Goal: Find specific page/section: Find specific page/section

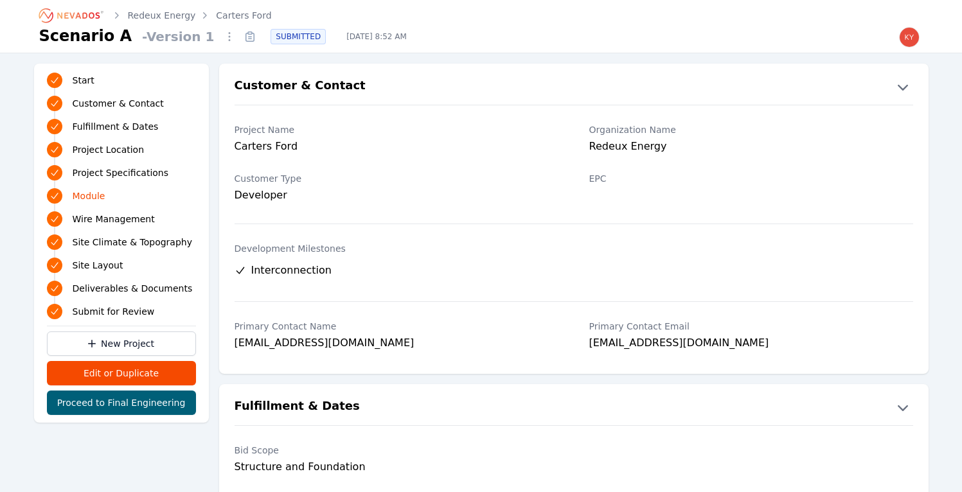
scroll to position [1241, 0]
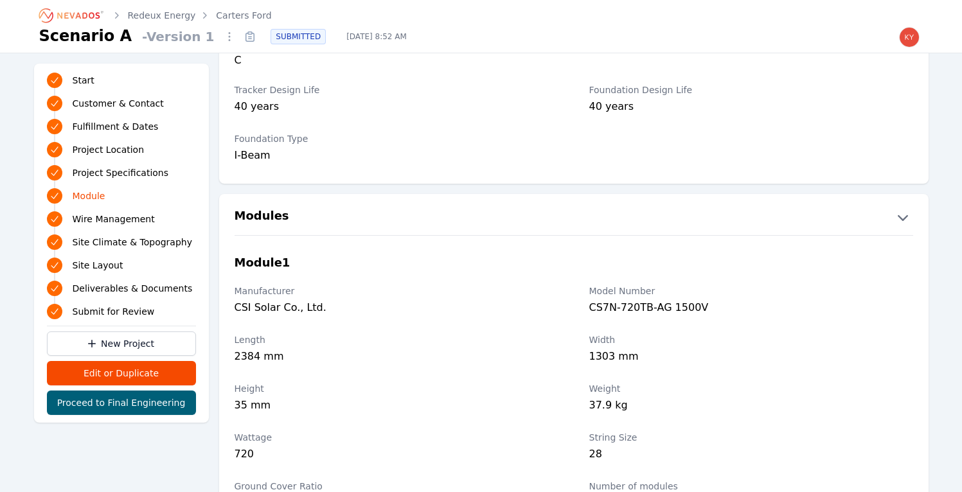
click at [96, 6] on icon "Breadcrumb" at bounding box center [72, 15] width 71 height 21
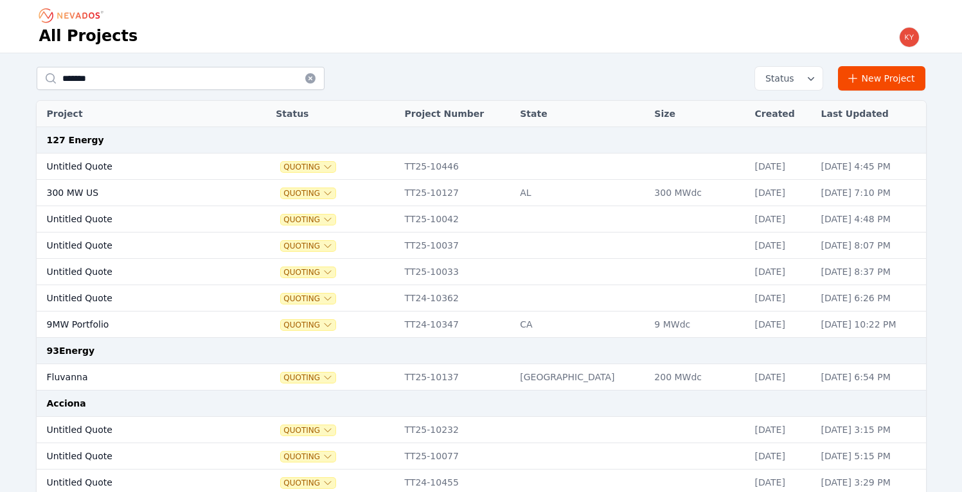
type input "*******"
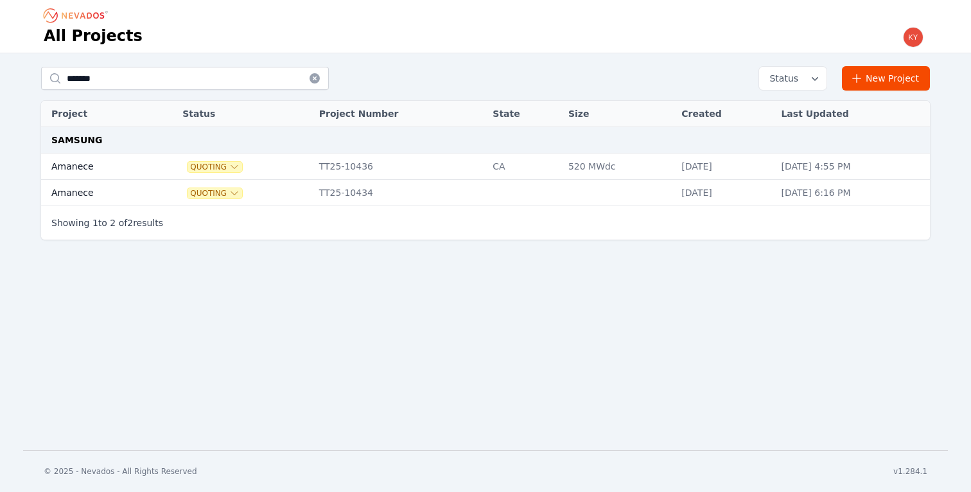
click at [130, 166] on td "Amanece" at bounding box center [96, 167] width 111 height 26
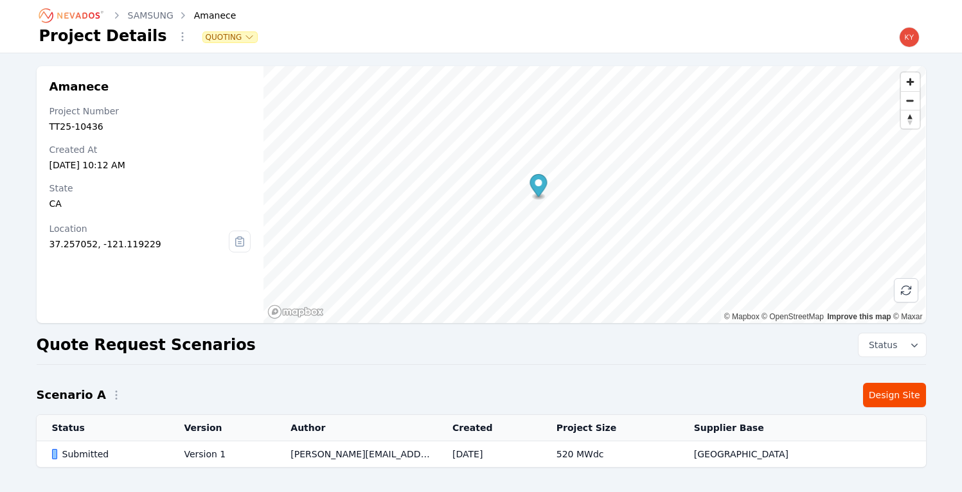
scroll to position [49, 0]
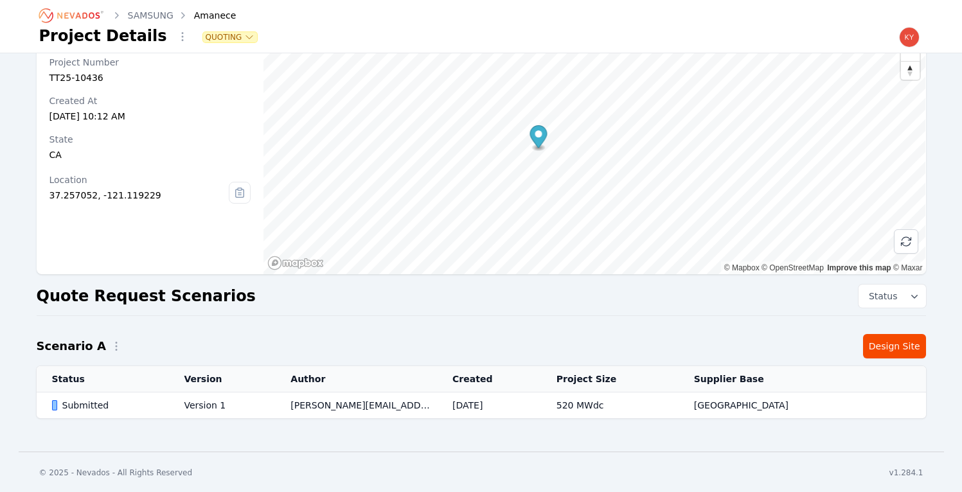
click at [457, 410] on td "[DATE]" at bounding box center [489, 406] width 104 height 26
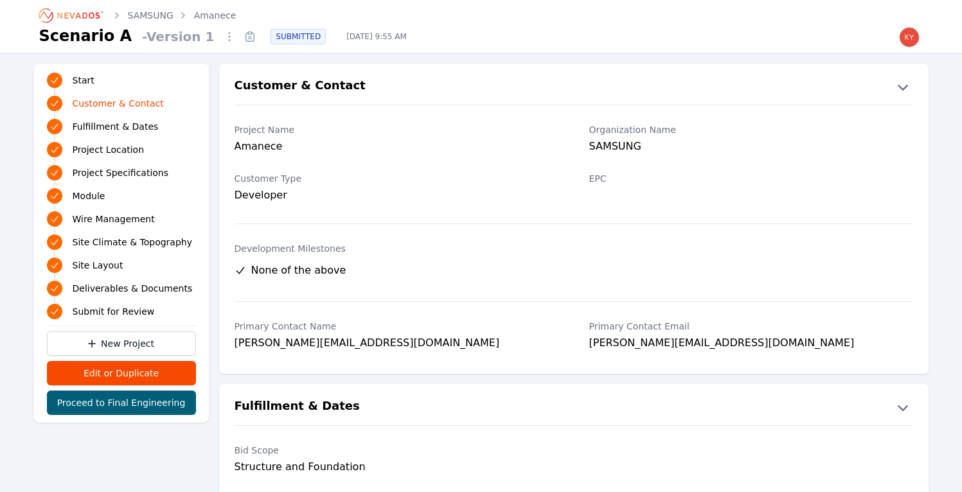
click at [240, 40] on icon at bounding box center [250, 36] width 21 height 21
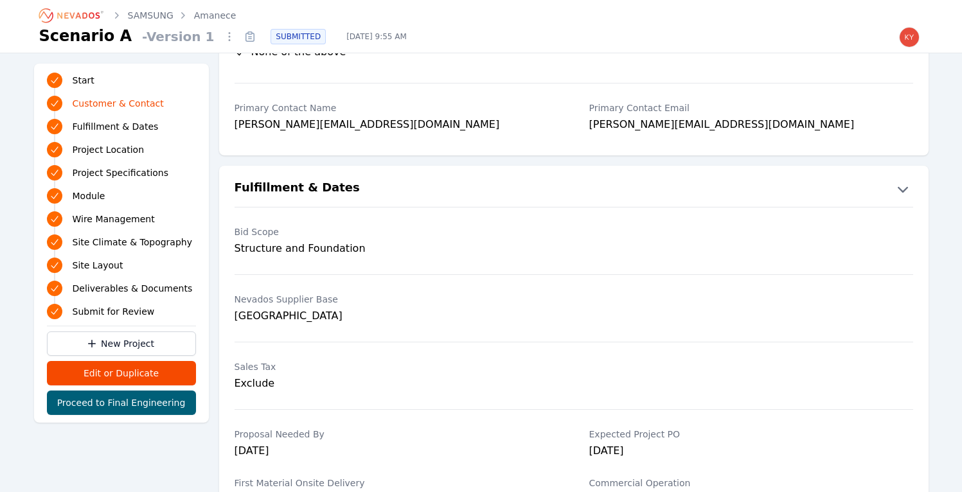
scroll to position [73, 0]
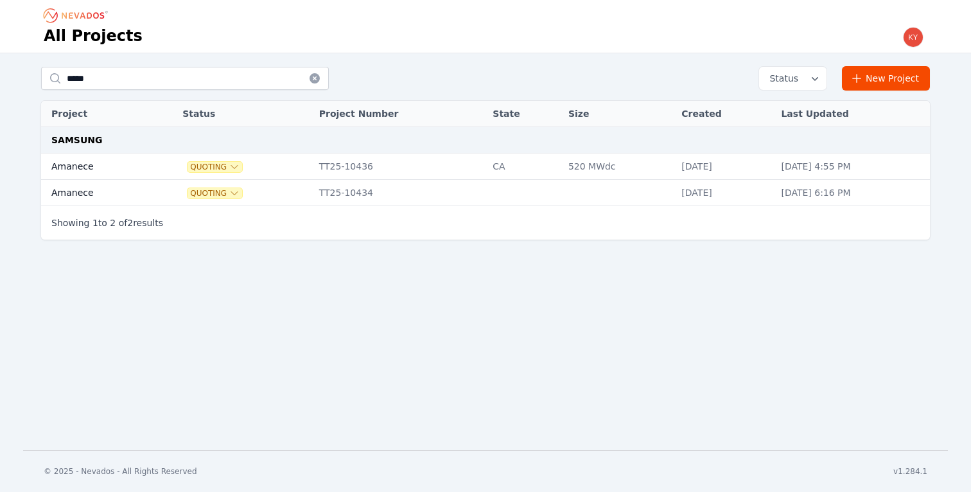
type input "*****"
click at [121, 161] on td "Amanece" at bounding box center [96, 167] width 111 height 26
click at [124, 162] on td "Amanece" at bounding box center [96, 167] width 111 height 26
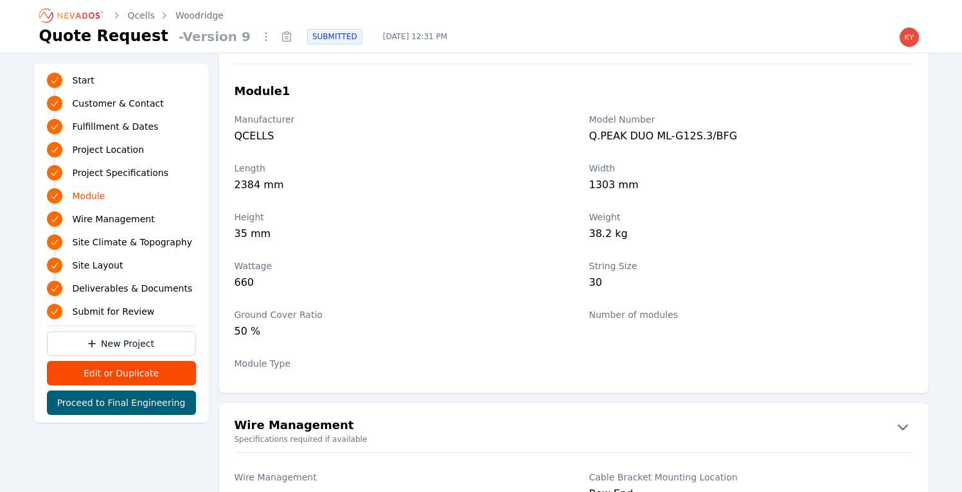
scroll to position [1271, 0]
